Goal: Information Seeking & Learning: Check status

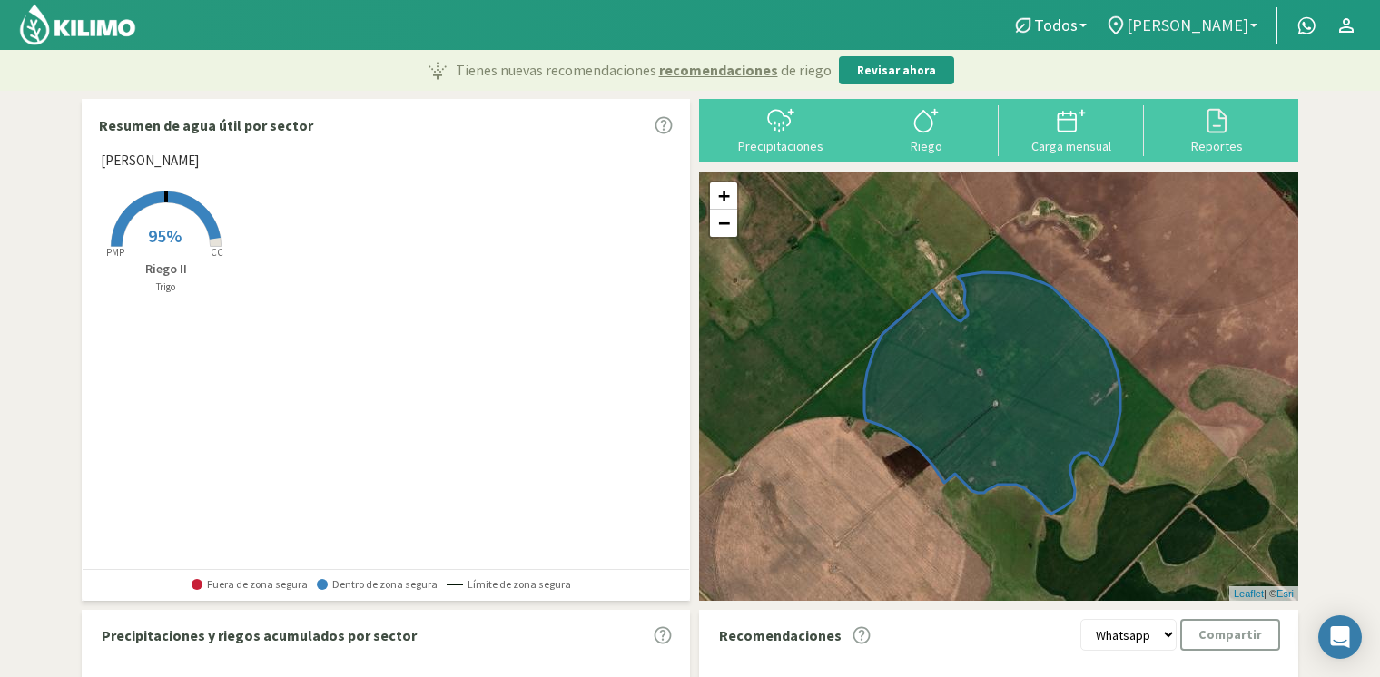
click at [1227, 28] on span "[PERSON_NAME]" at bounding box center [1188, 24] width 122 height 19
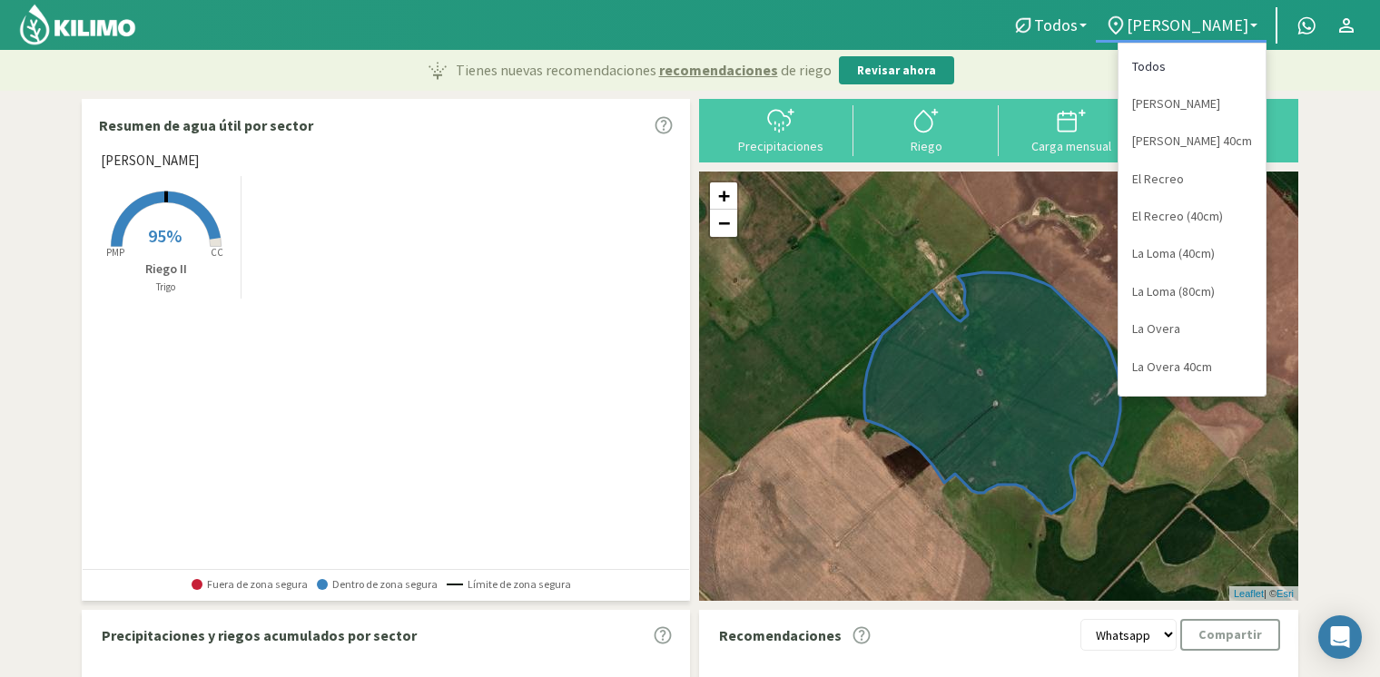
click at [1206, 64] on link "Todos" at bounding box center [1191, 66] width 147 height 37
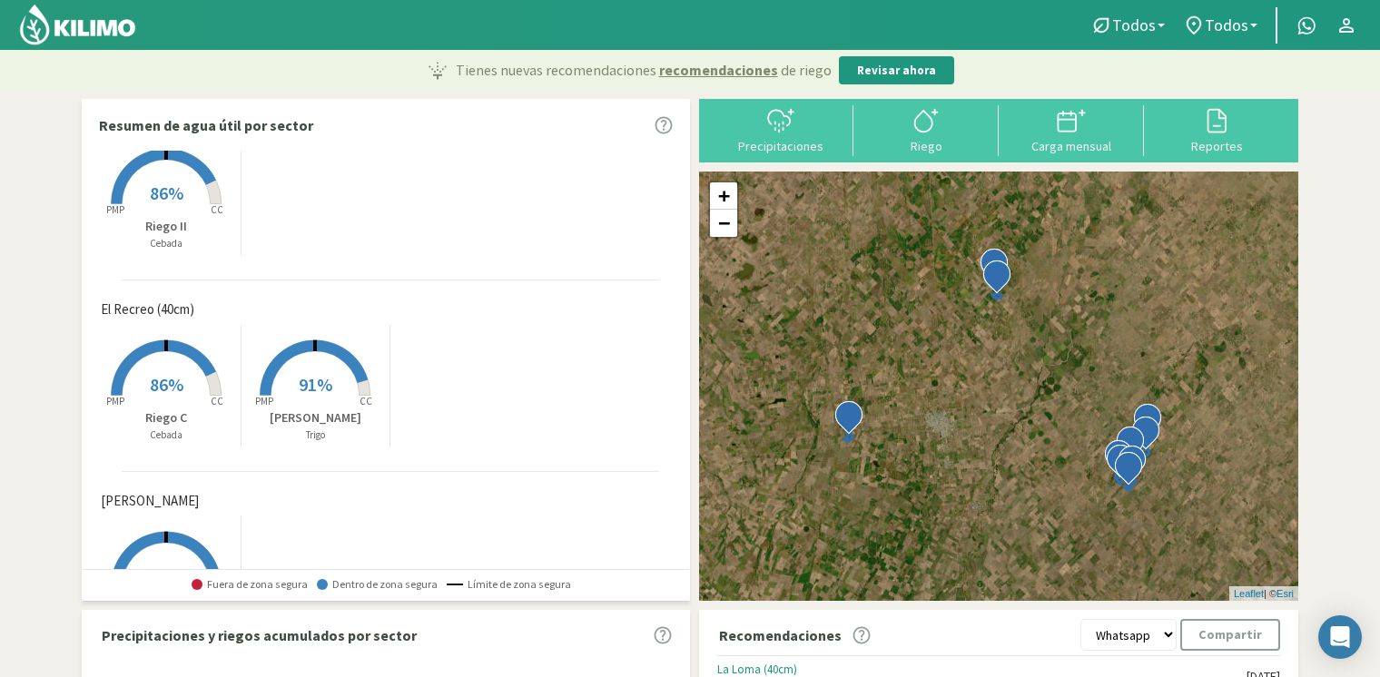
scroll to position [1296, 0]
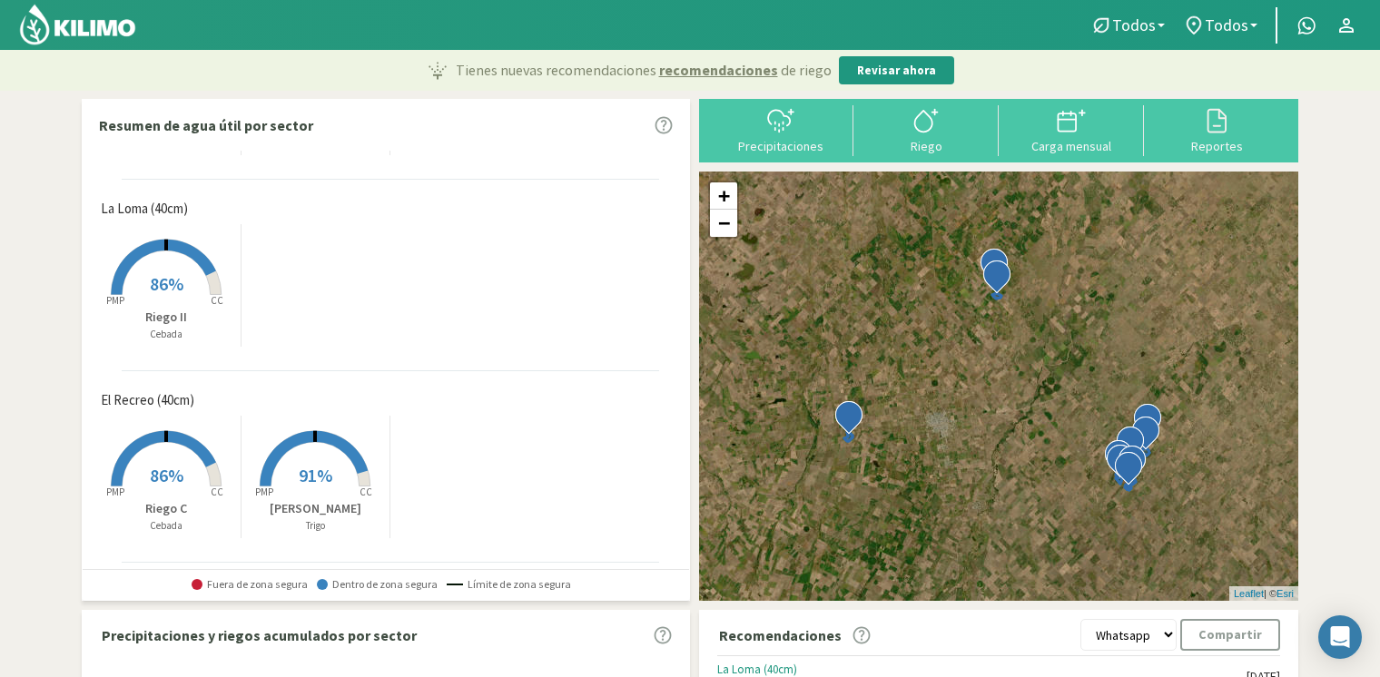
click at [341, 478] on rect at bounding box center [314, 488] width 145 height 145
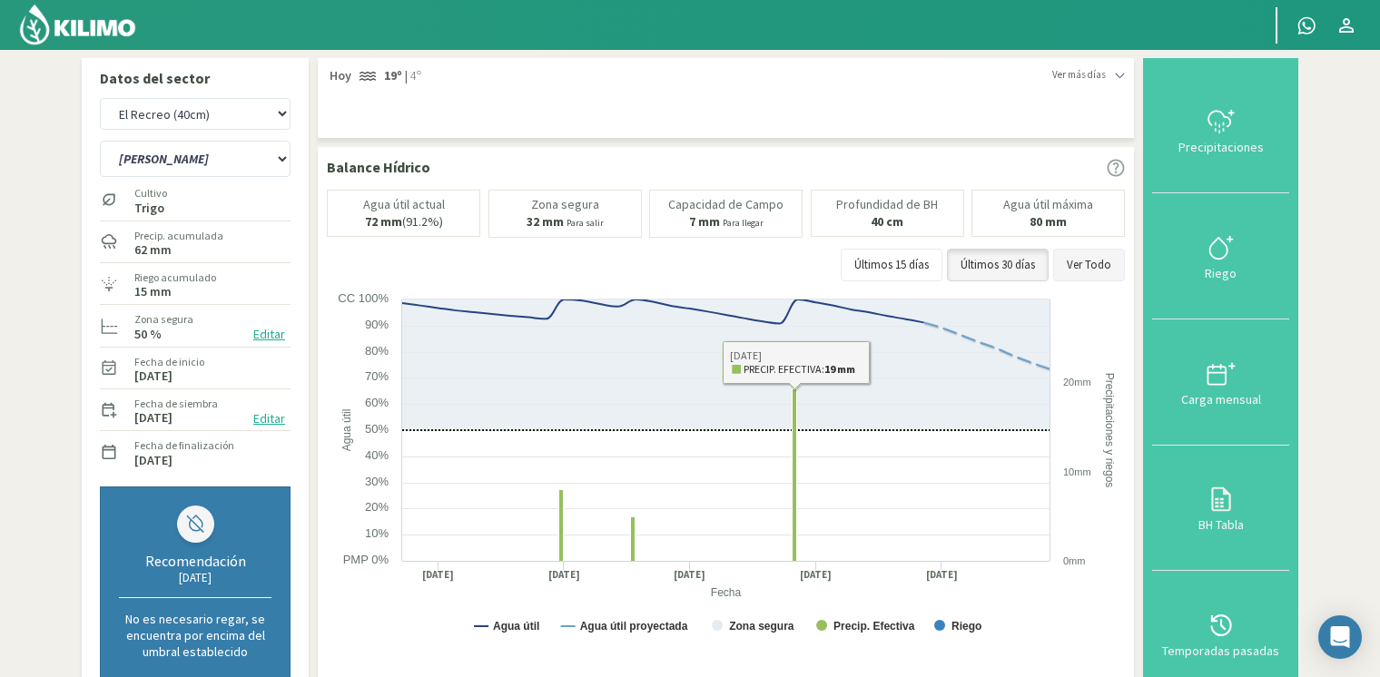
click at [1077, 259] on button "Ver Todo" at bounding box center [1089, 265] width 72 height 33
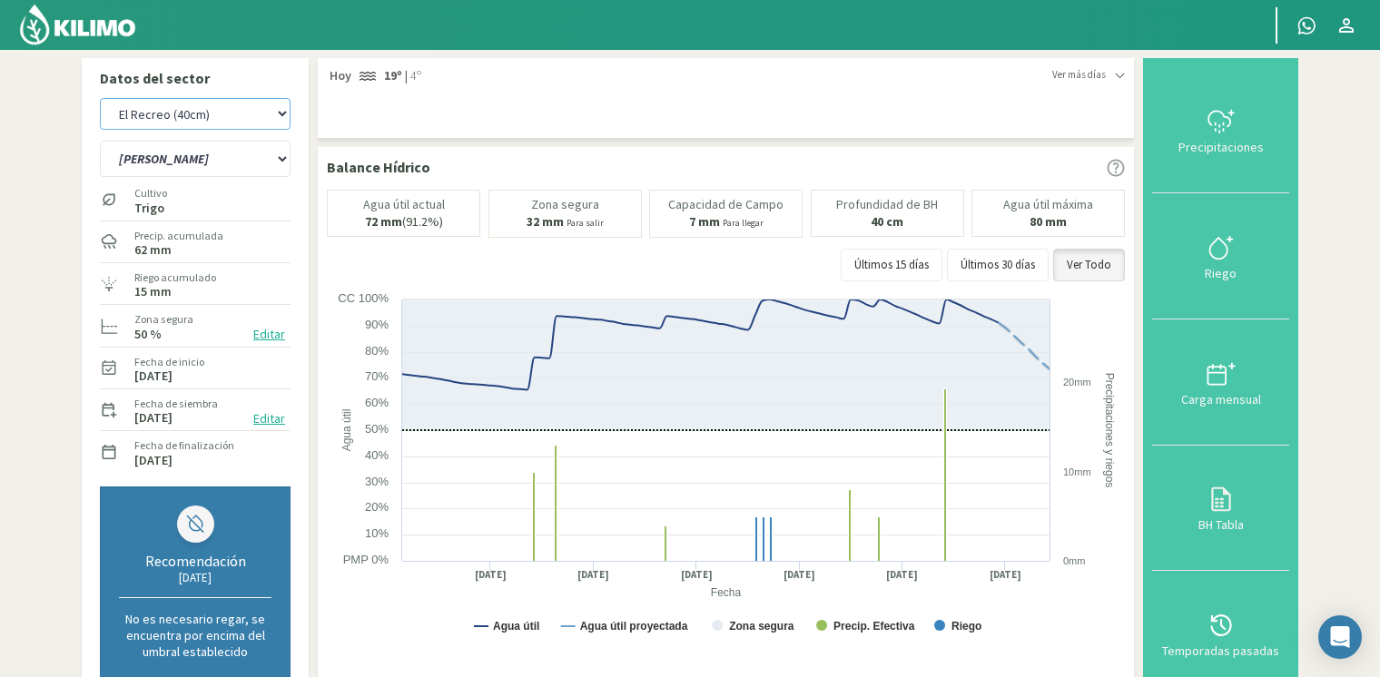
click at [245, 119] on select "Don Guillermo Don Guillermo 40cm El Recreo El Recreo (40cm) La Loma (40cm) La L…" at bounding box center [195, 114] width 191 height 32
click at [100, 98] on select "Don Guillermo Don Guillermo 40cm El Recreo El Recreo (40cm) La Loma (40cm) La L…" at bounding box center [195, 114] width 191 height 32
select select "18: Object"
select select "2: Object"
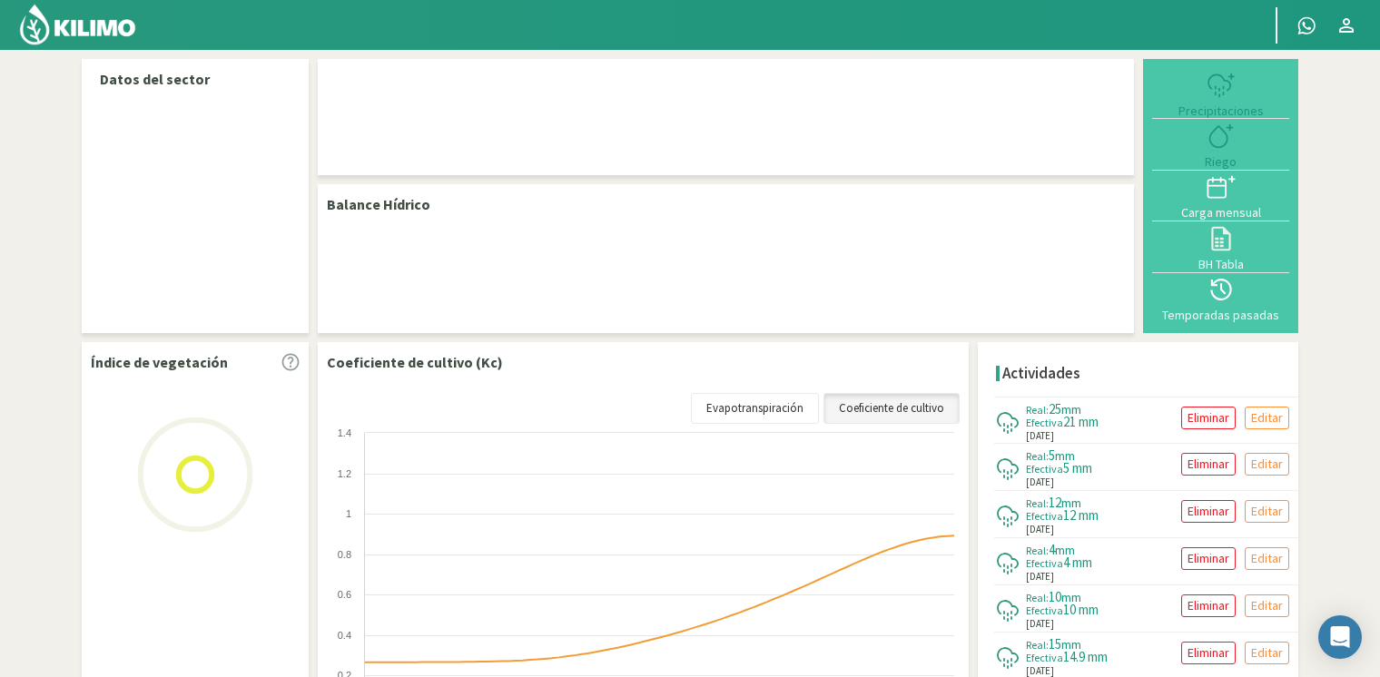
select select "8: Object"
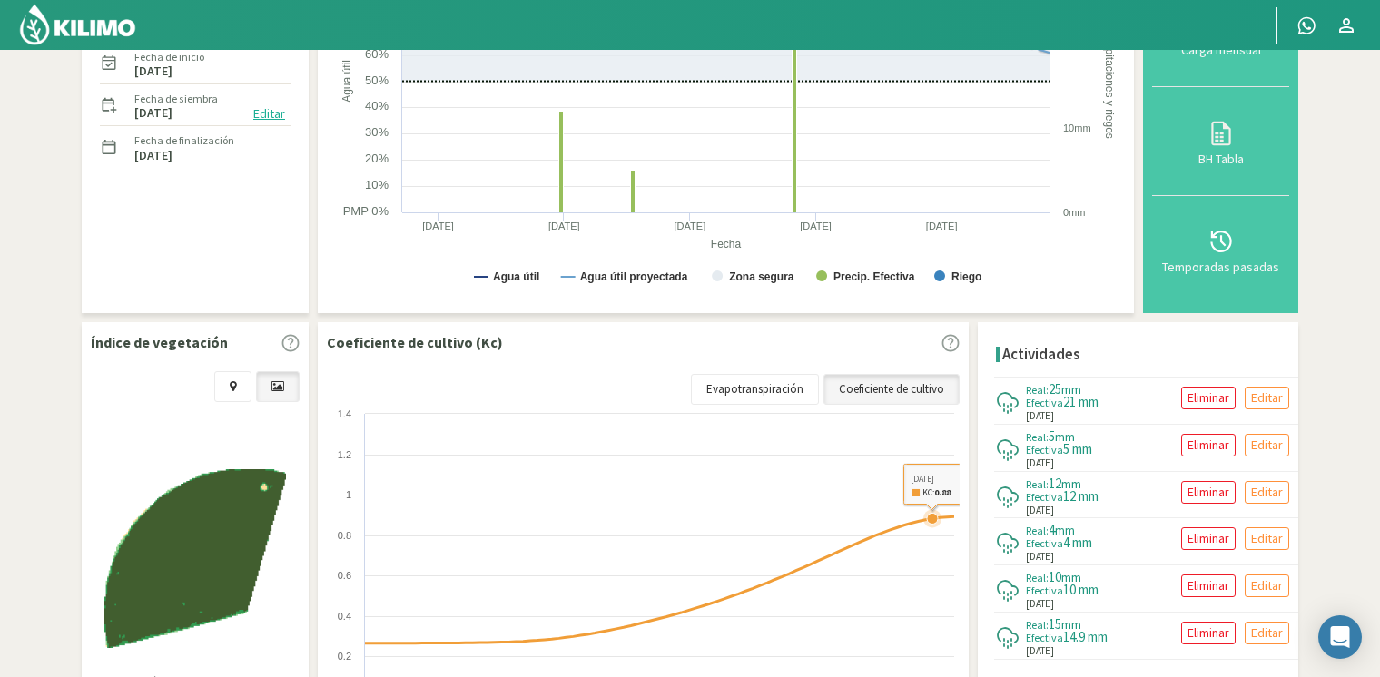
scroll to position [272, 0]
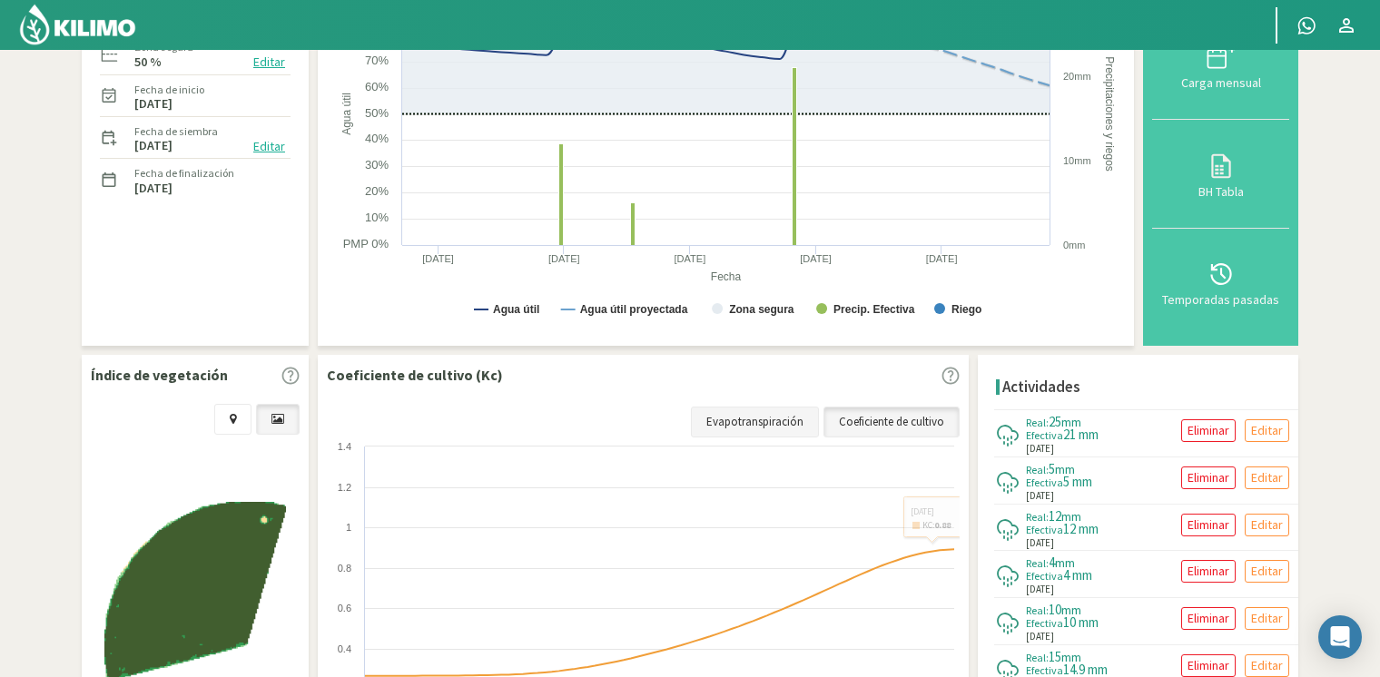
click at [795, 408] on link "Evapotranspiración" at bounding box center [755, 422] width 128 height 31
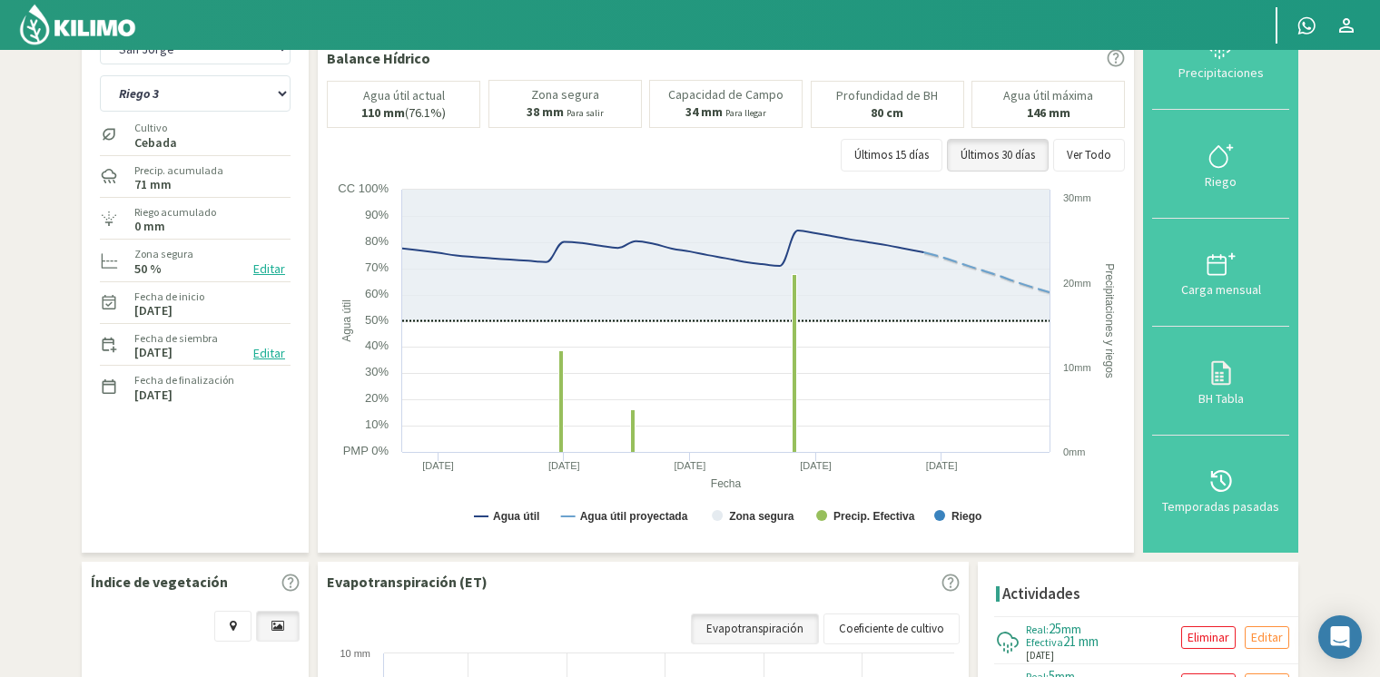
scroll to position [0, 0]
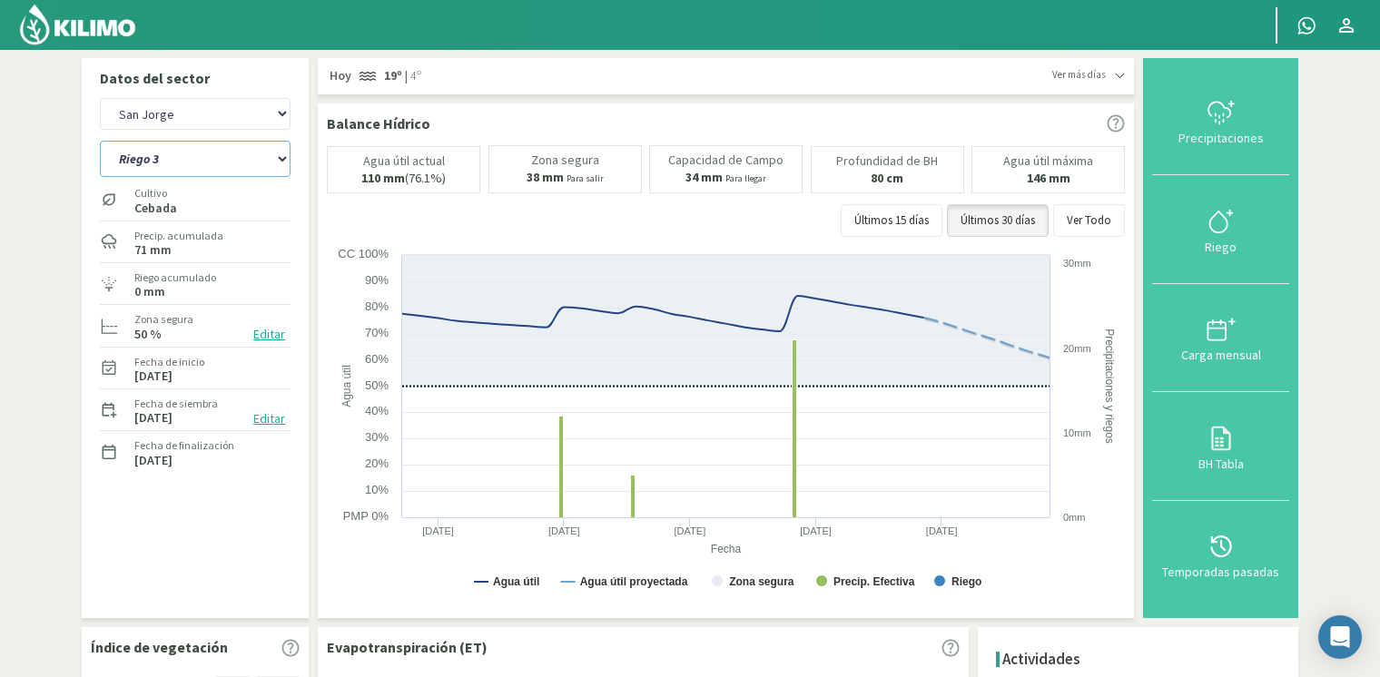
click at [220, 146] on select "[STREET_ADDRESS]" at bounding box center [195, 159] width 191 height 36
select select "1: Object"
click at [100, 141] on select "[STREET_ADDRESS]" at bounding box center [195, 159] width 191 height 36
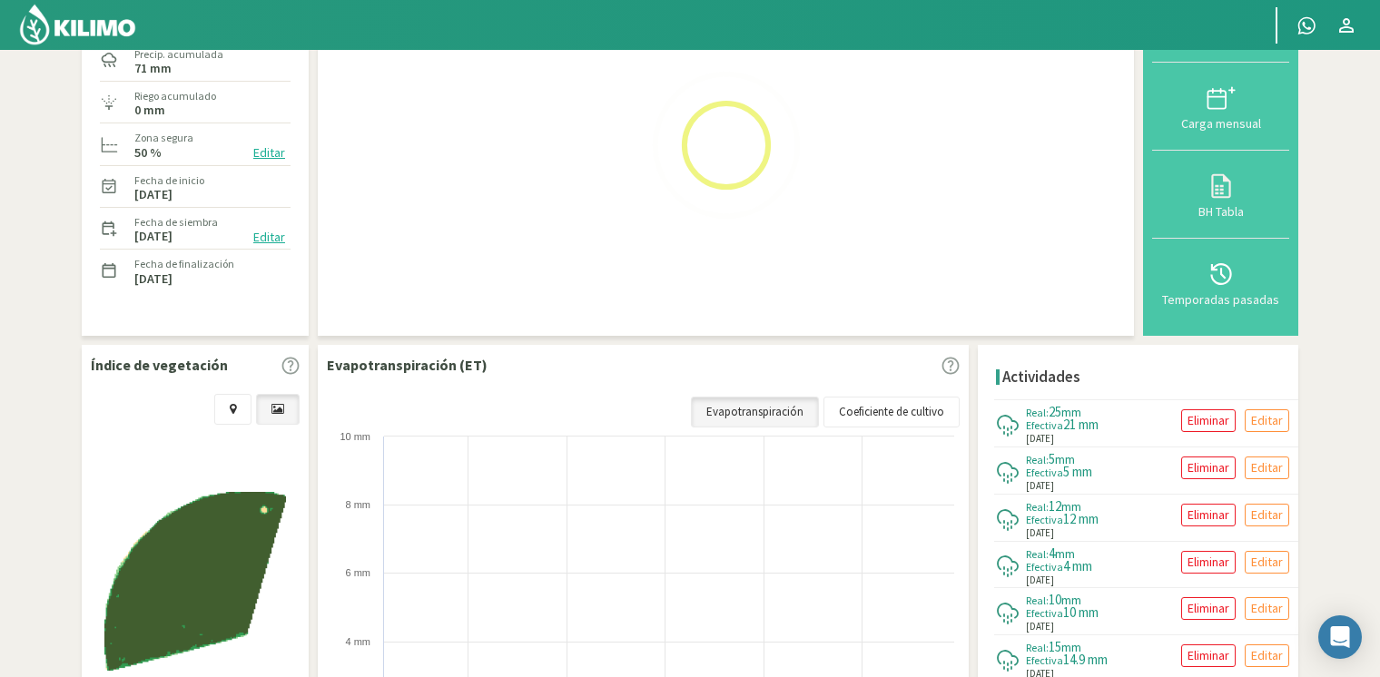
select select "18: Object"
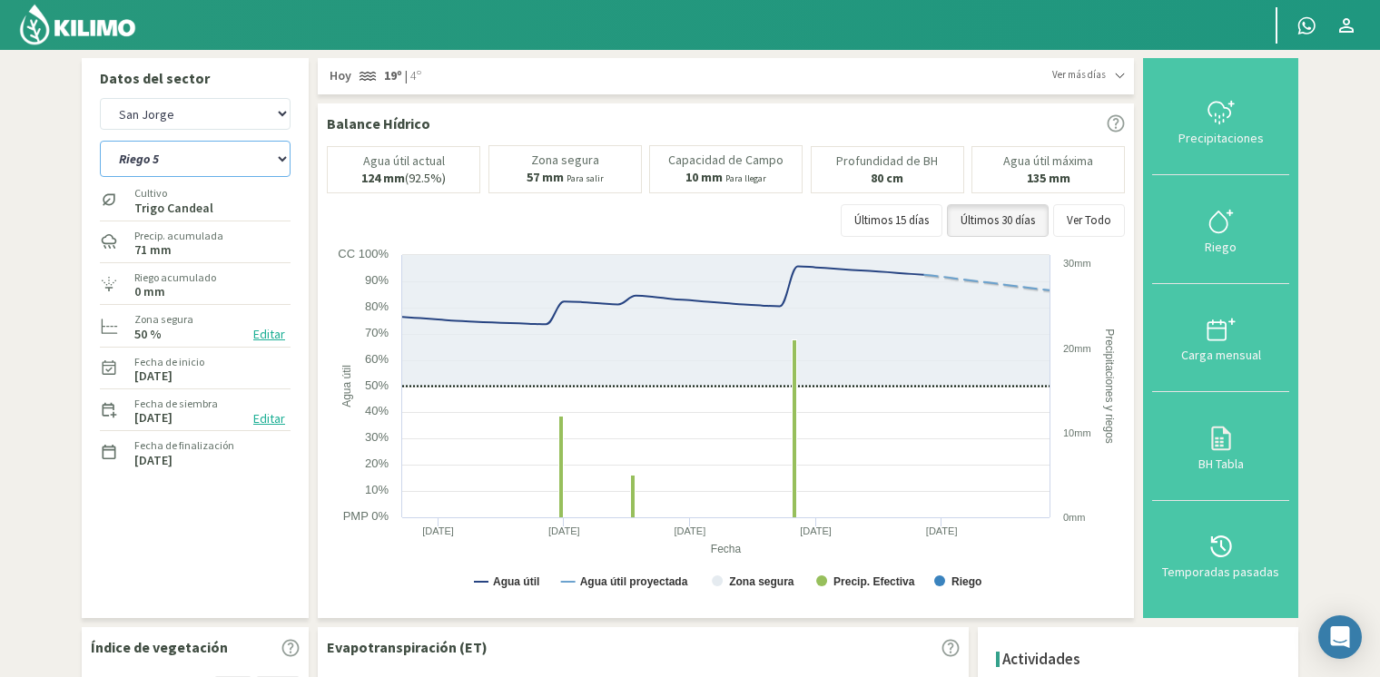
click at [273, 154] on select "[STREET_ADDRESS]" at bounding box center [195, 159] width 191 height 36
select select "7: Object"
click at [100, 141] on select "[STREET_ADDRESS]" at bounding box center [195, 159] width 191 height 36
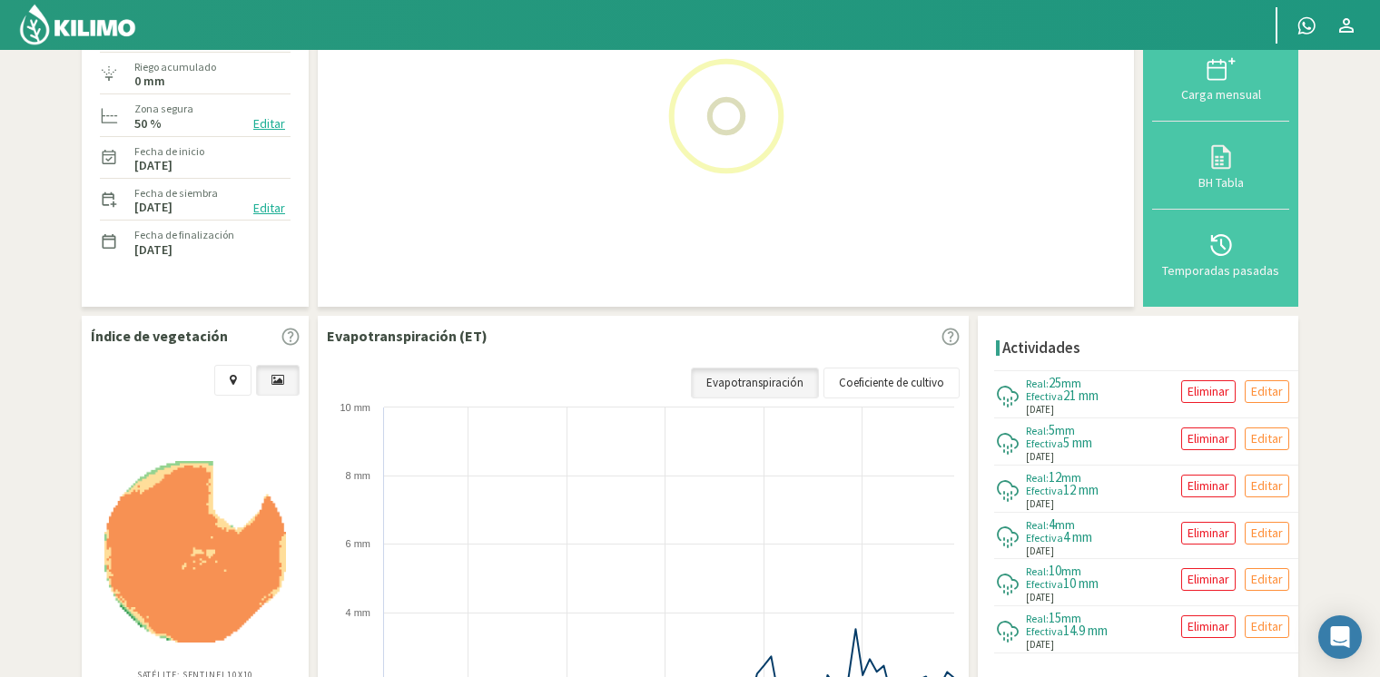
scroll to position [272, 0]
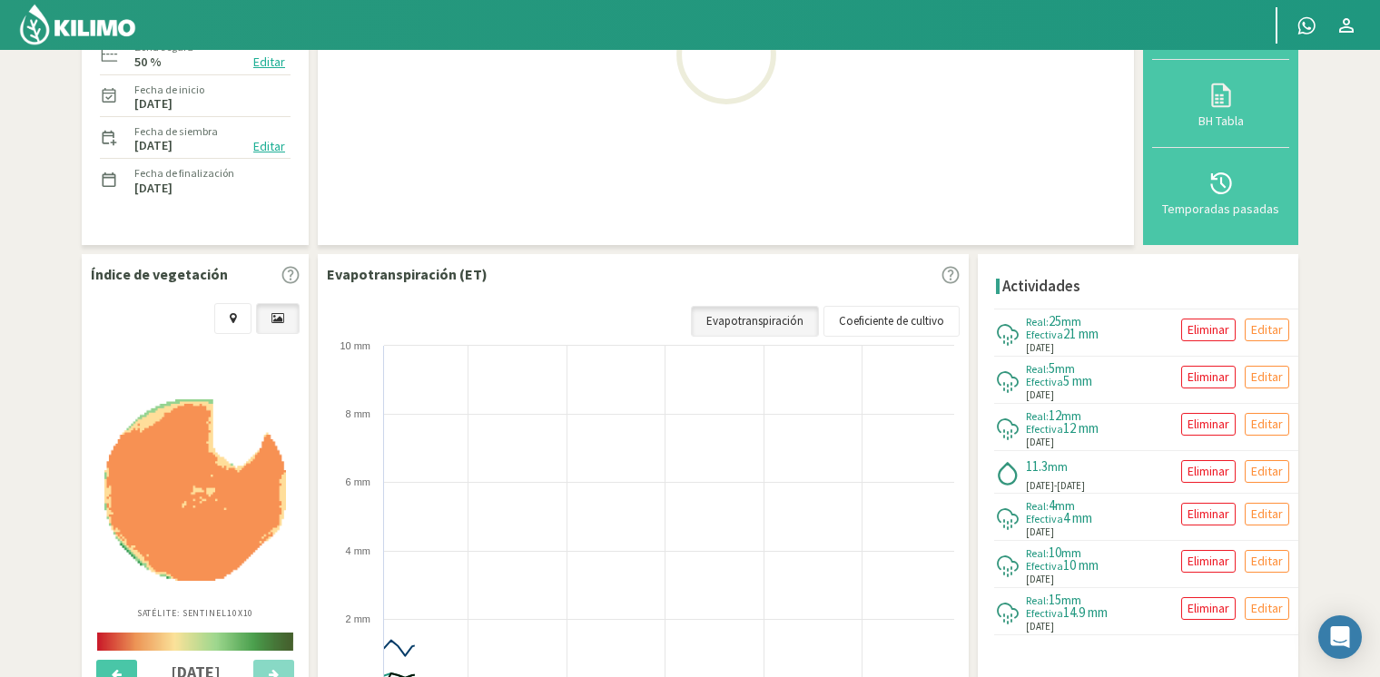
select select "28: Object"
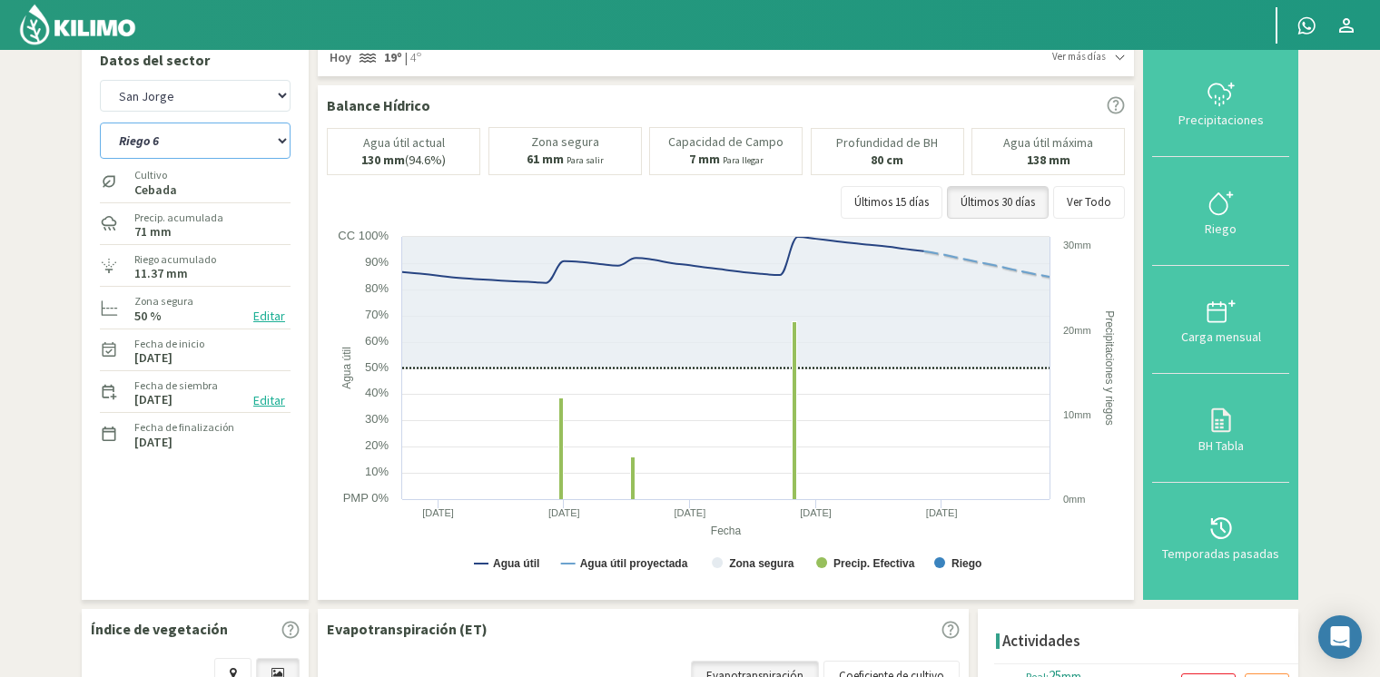
scroll to position [0, 0]
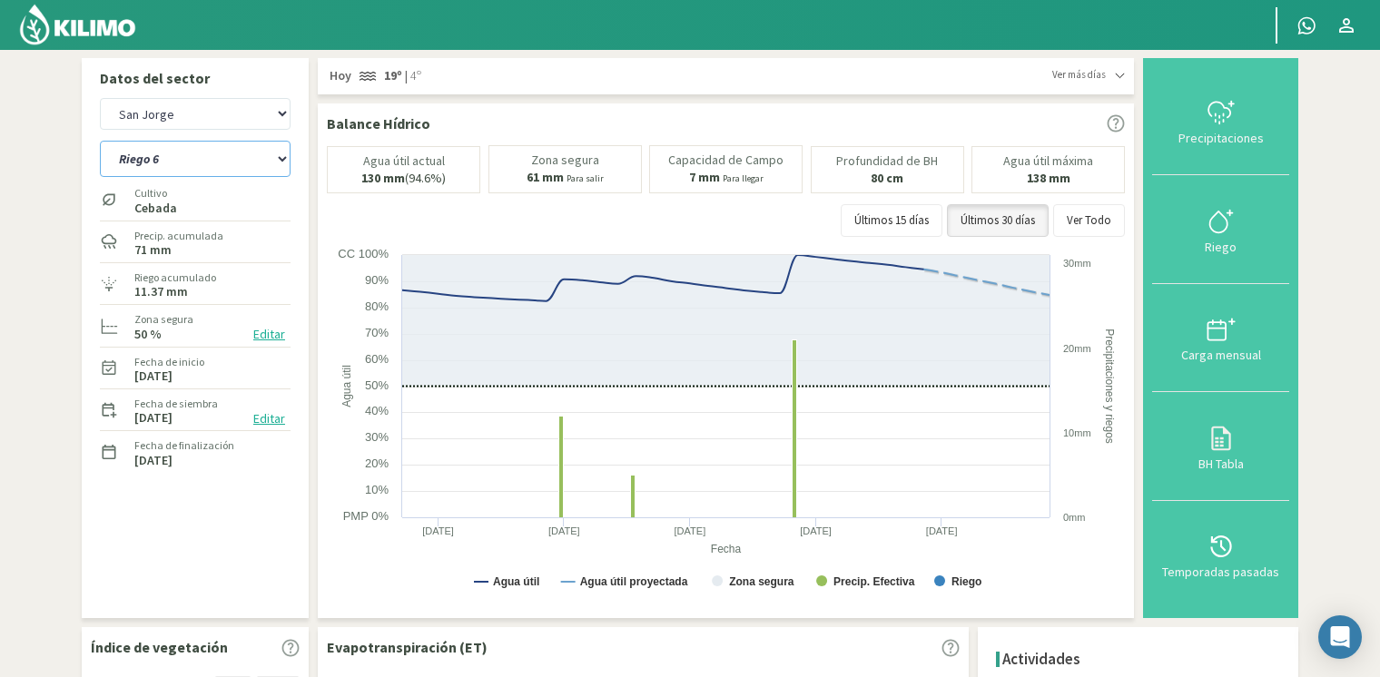
click at [243, 168] on select "[STREET_ADDRESS]" at bounding box center [195, 159] width 191 height 36
select select "13: Object"
click at [100, 141] on select "[STREET_ADDRESS]" at bounding box center [195, 159] width 191 height 36
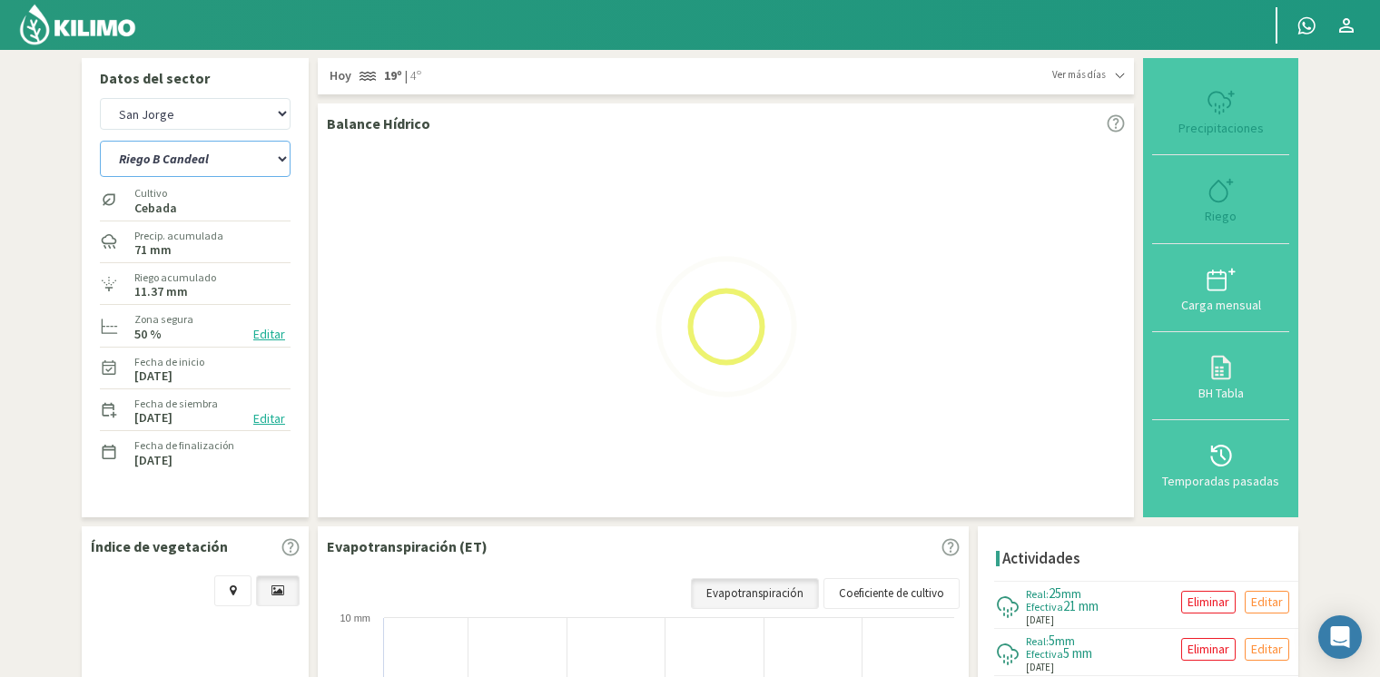
scroll to position [182, 0]
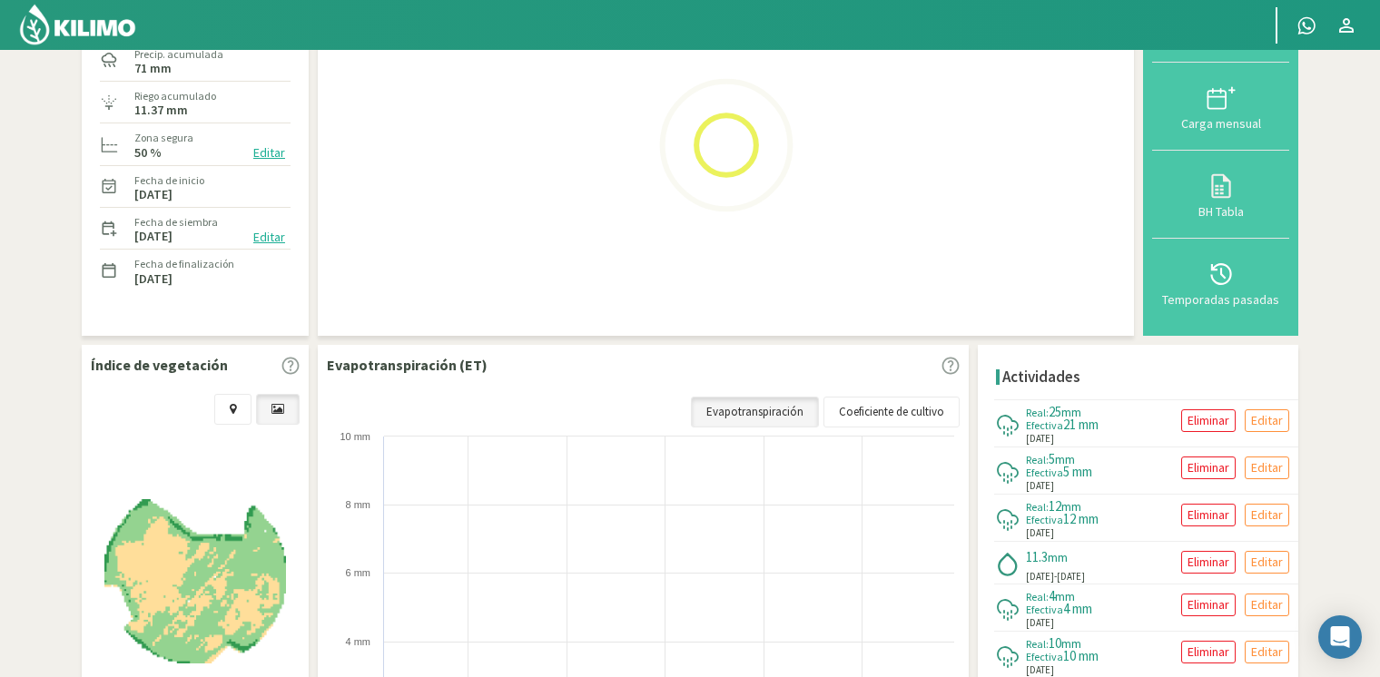
select select "38: Object"
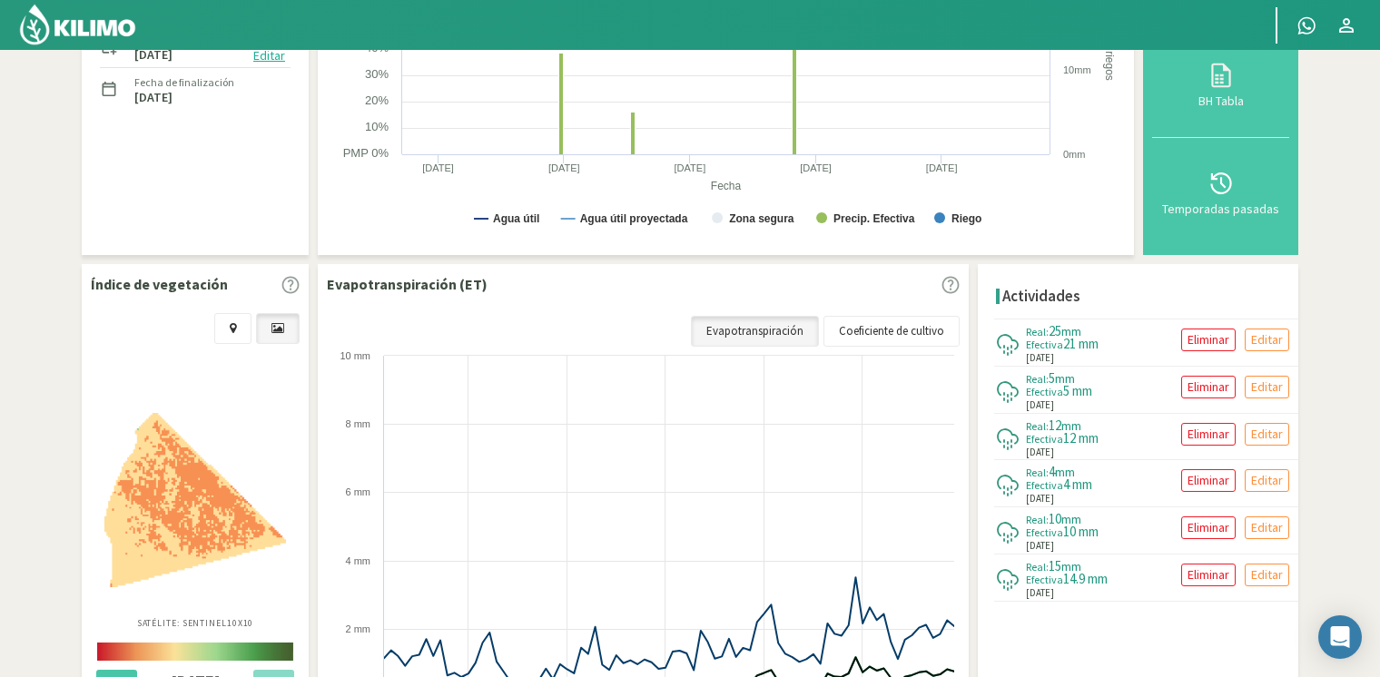
scroll to position [0, 0]
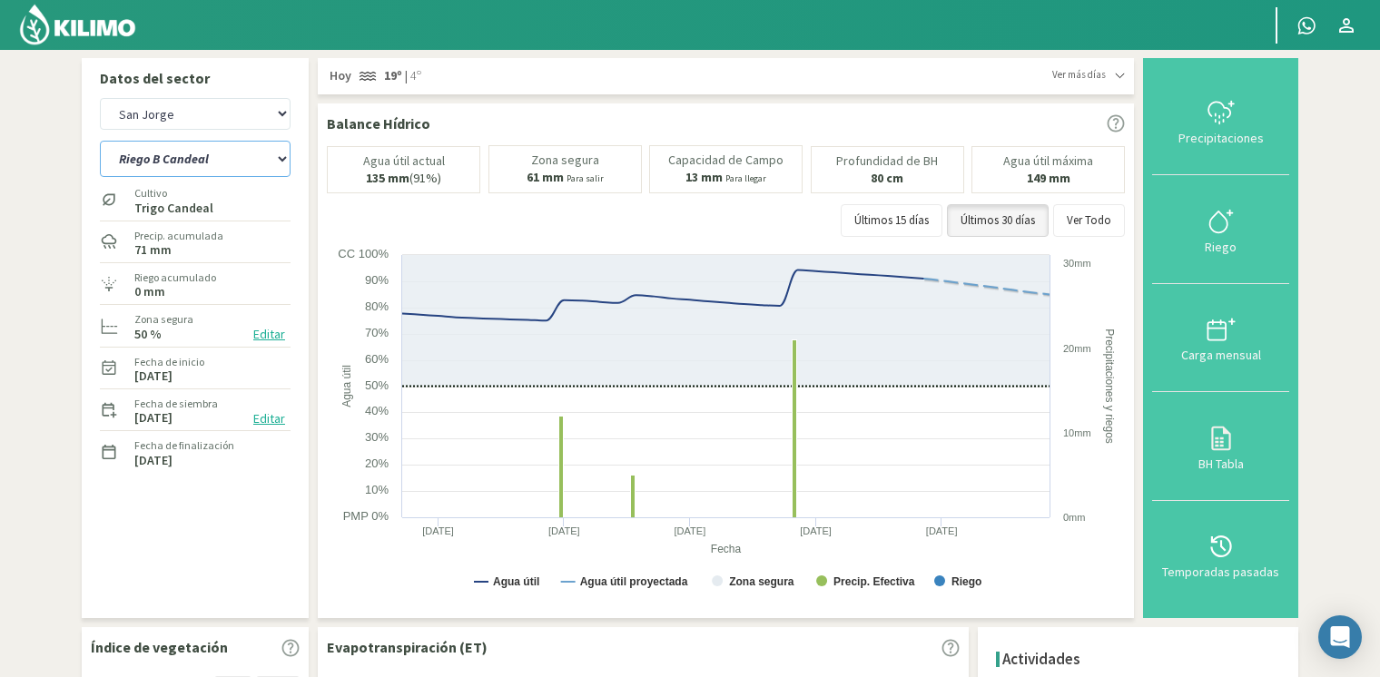
click at [211, 160] on select "[STREET_ADDRESS]" at bounding box center [195, 159] width 191 height 36
select select "19: Object"
click at [100, 141] on select "[STREET_ADDRESS]" at bounding box center [195, 159] width 191 height 36
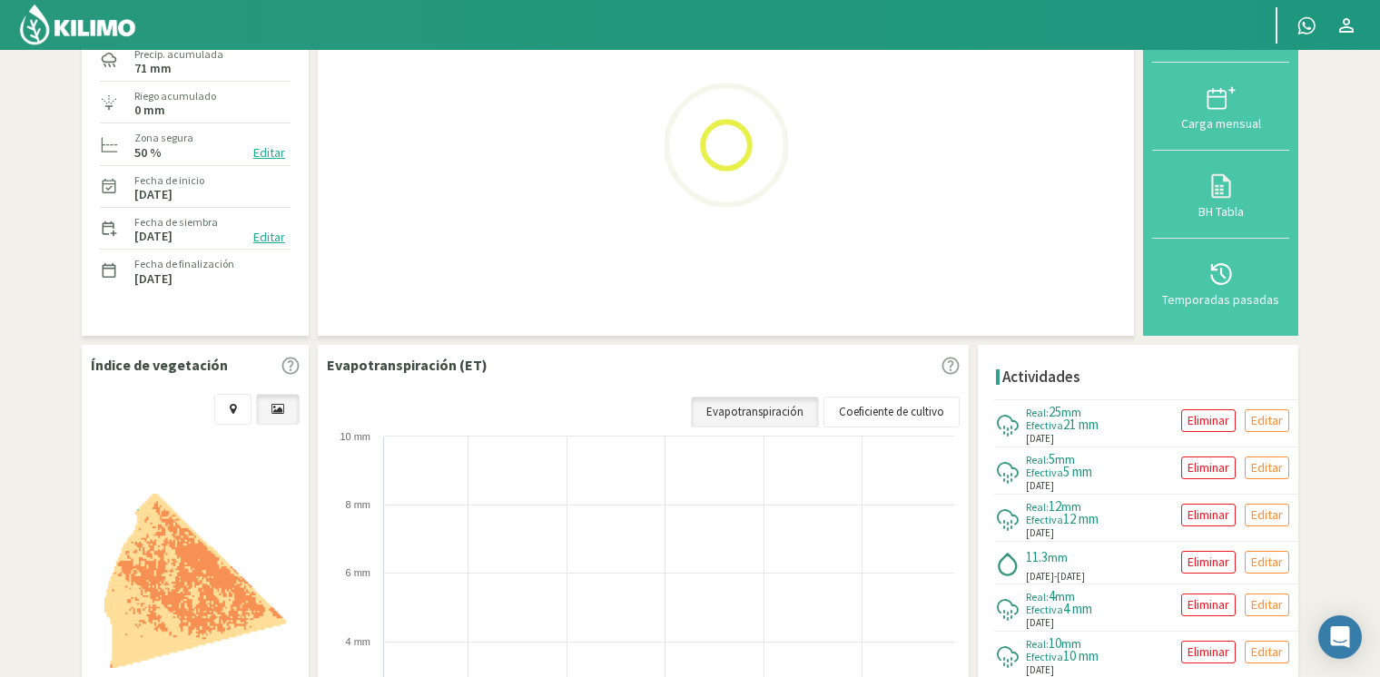
select select "48: Object"
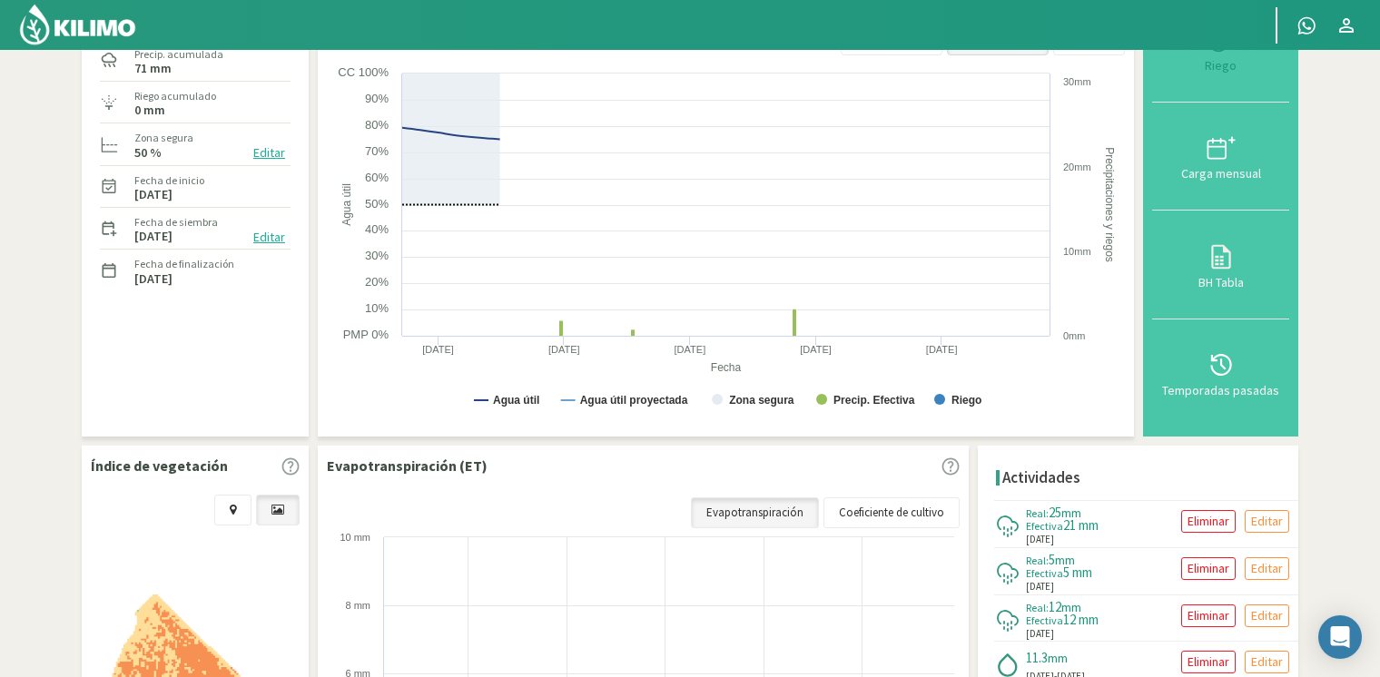
select select "24: Object"
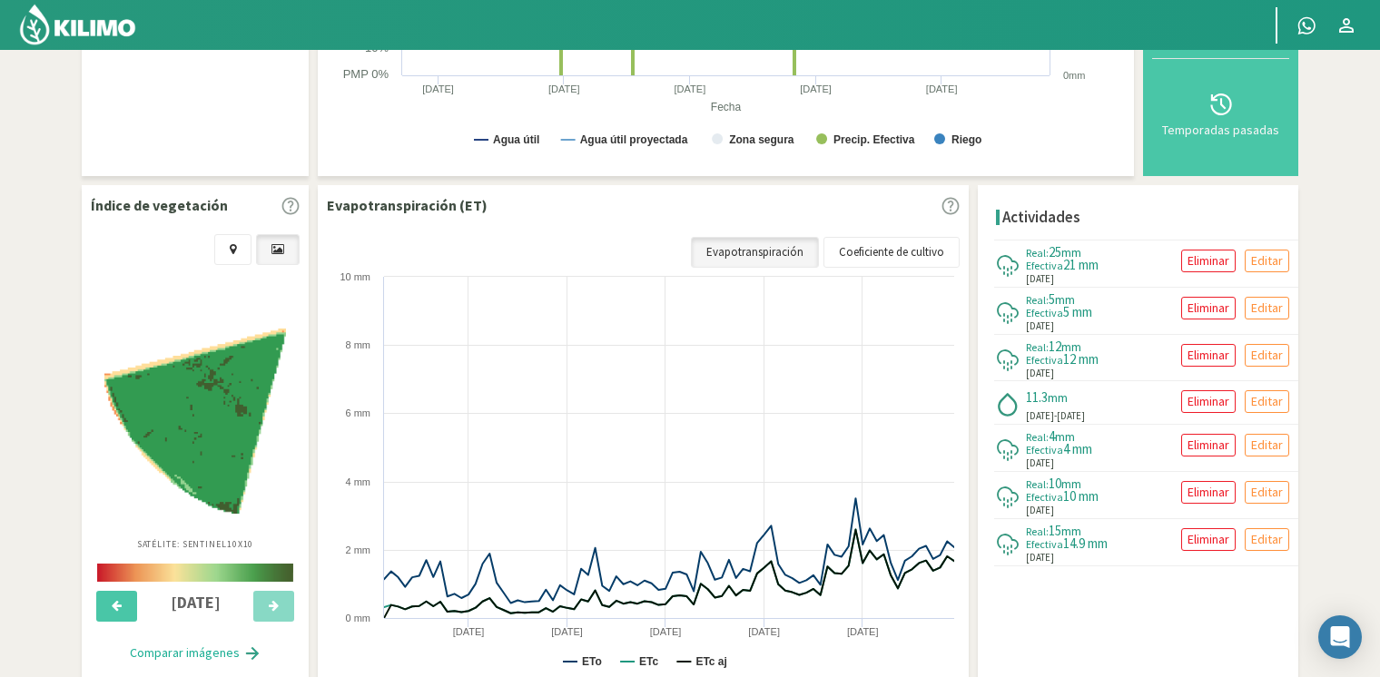
scroll to position [454, 0]
